Goal: Complete application form

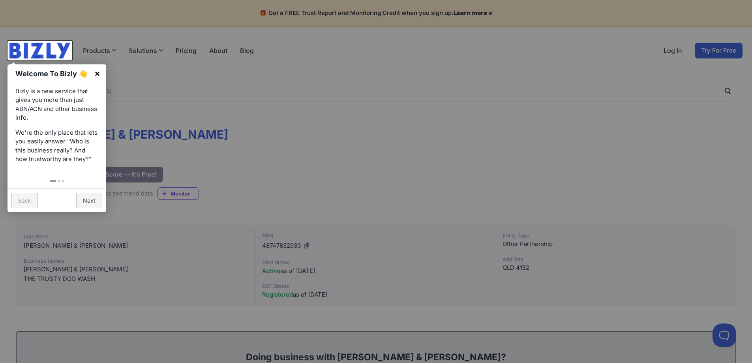
click at [97, 71] on link "×" at bounding box center [97, 73] width 18 height 18
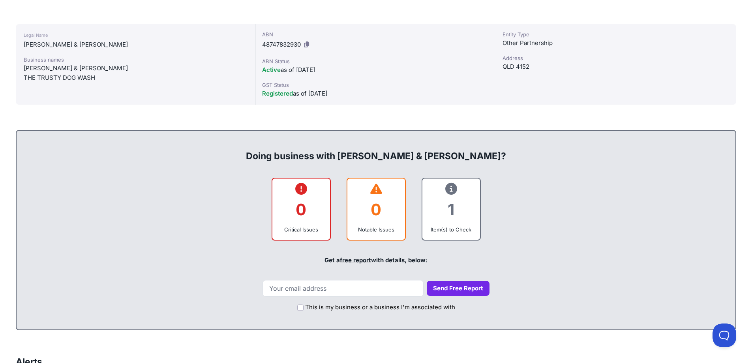
scroll to position [197, 0]
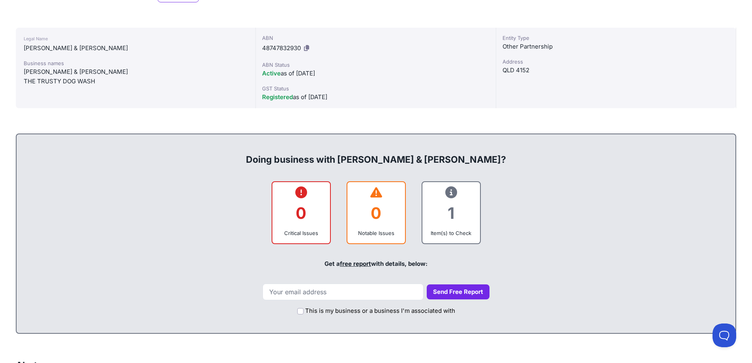
click at [330, 312] on label "This is my business or a business I'm associated with" at bounding box center [380, 310] width 150 height 9
click at [304, 312] on input "This is my business or a business I'm associated with" at bounding box center [300, 311] width 6 height 6
checkbox input "true"
click at [313, 293] on input "email" at bounding box center [343, 291] width 161 height 17
type input "booking@thetrustydogwash.com.au"
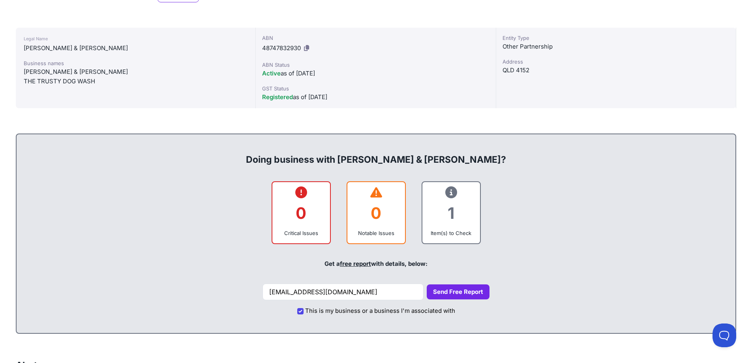
click at [451, 293] on button "Send Free Report" at bounding box center [458, 291] width 63 height 15
click at [430, 286] on button "Send Free Report" at bounding box center [458, 291] width 63 height 15
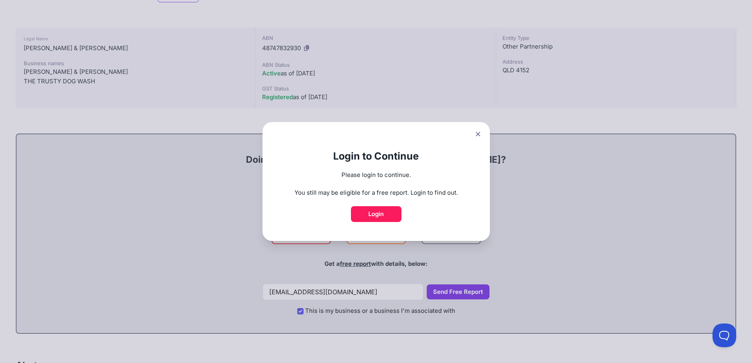
click at [481, 134] on icon at bounding box center [478, 133] width 5 height 5
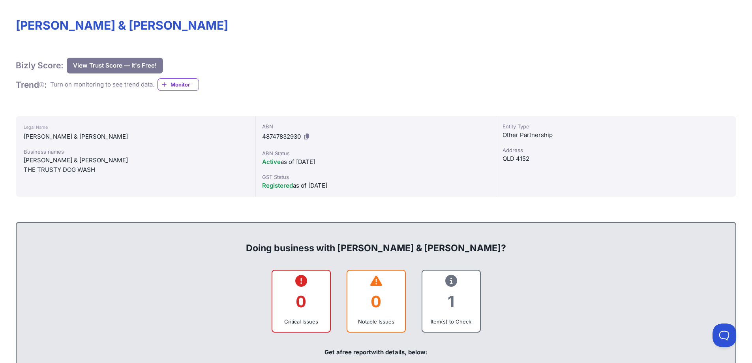
scroll to position [39, 0]
